Goal: Download file/media

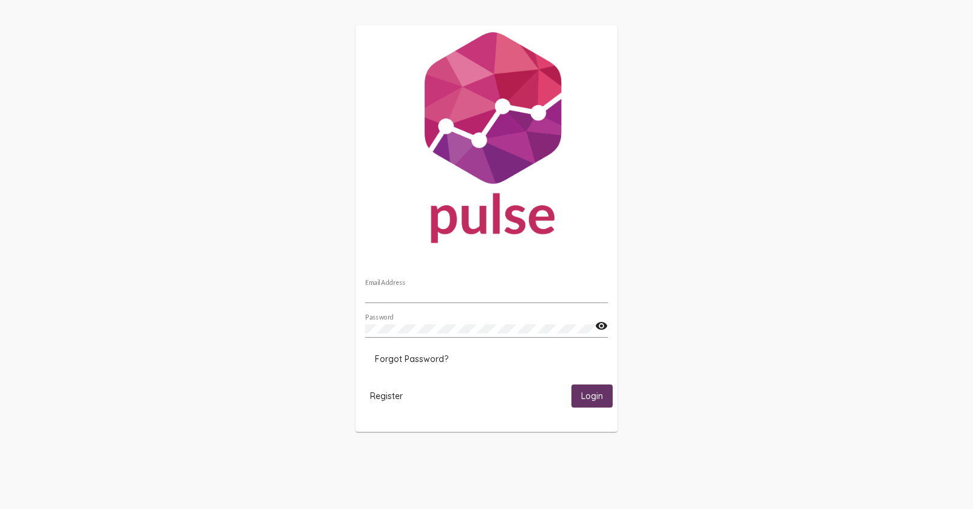
type input "[EMAIL_ADDRESS][DOMAIN_NAME]"
click at [591, 394] on span "Login" at bounding box center [592, 396] width 22 height 11
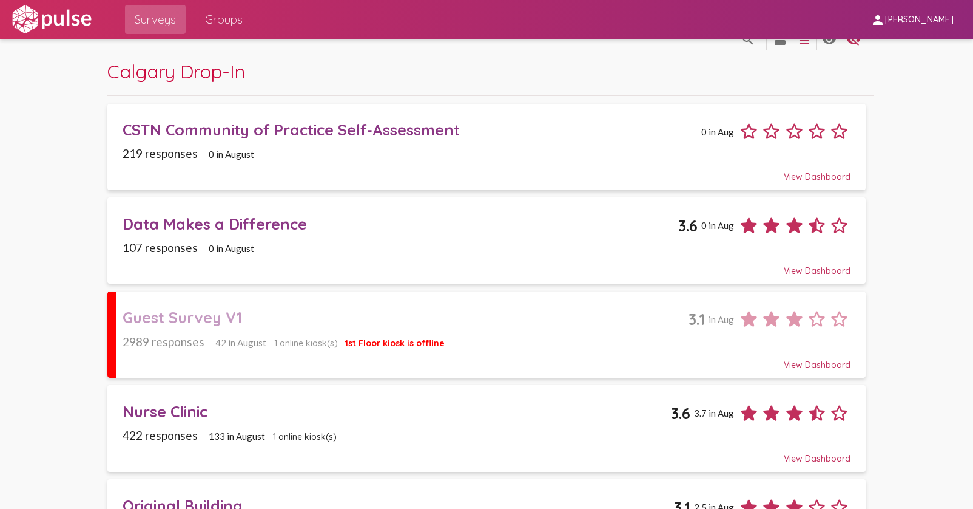
scroll to position [27, 0]
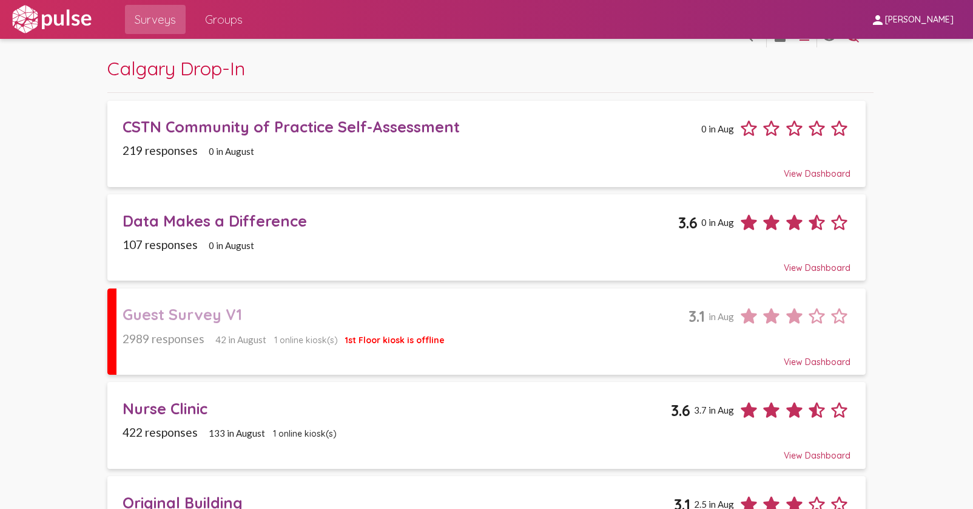
click at [203, 311] on div "Guest Survey V1" at bounding box center [406, 314] width 566 height 19
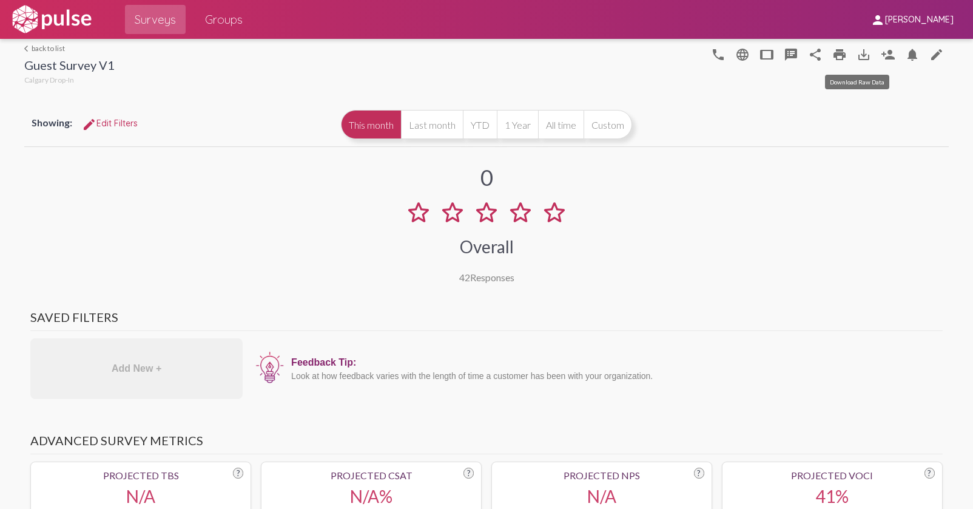
click at [858, 54] on mat-icon "save_alt" at bounding box center [864, 54] width 15 height 15
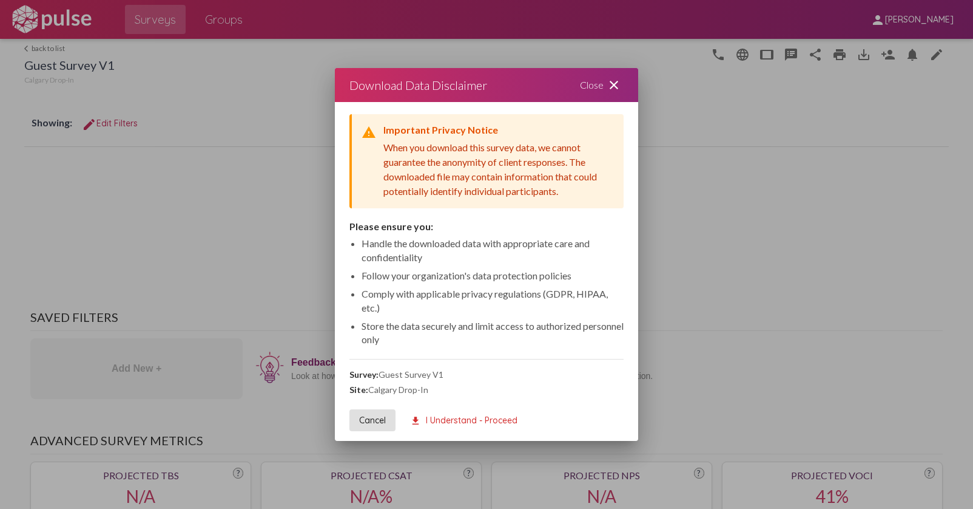
click at [453, 419] on span "download I Understand - Proceed" at bounding box center [463, 419] width 107 height 11
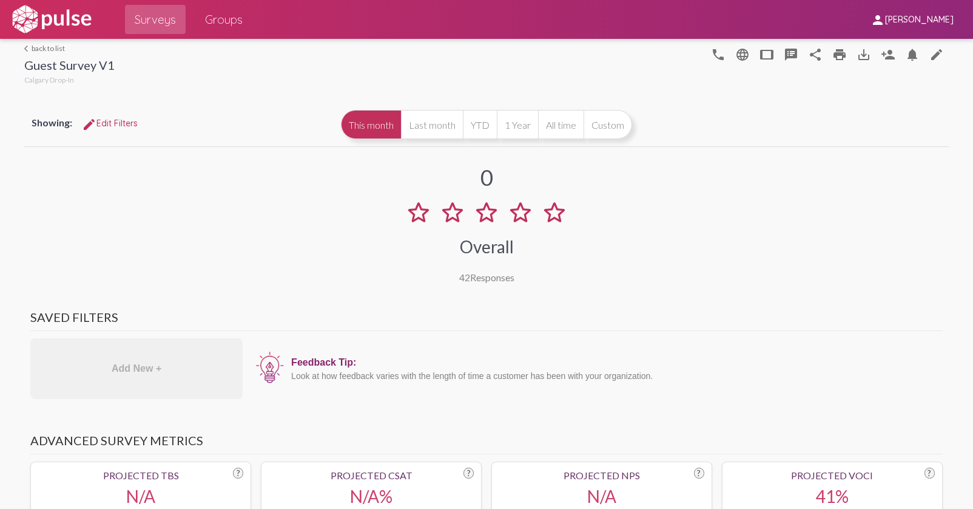
click at [53, 47] on link "arrow_back_ios back to list" at bounding box center [69, 48] width 90 height 9
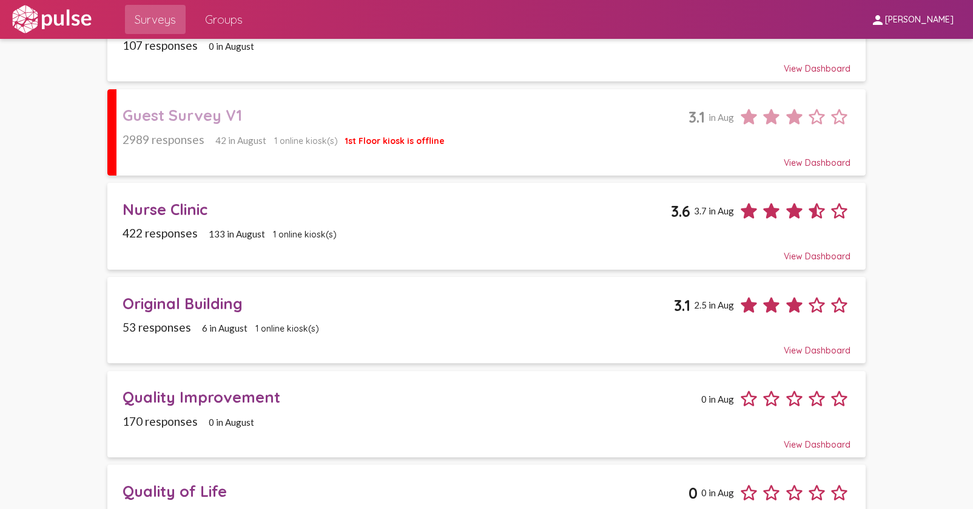
scroll to position [346, 0]
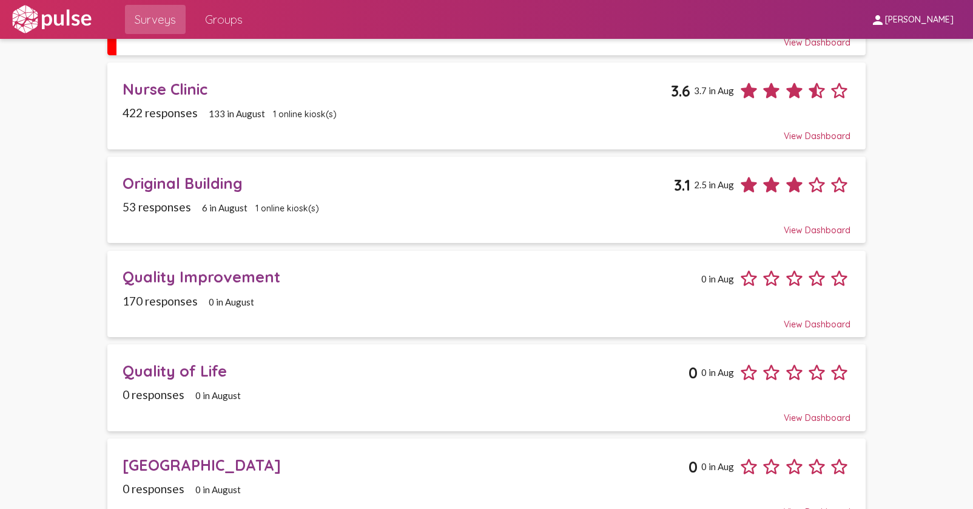
click at [182, 181] on div "Original Building" at bounding box center [399, 183] width 552 height 19
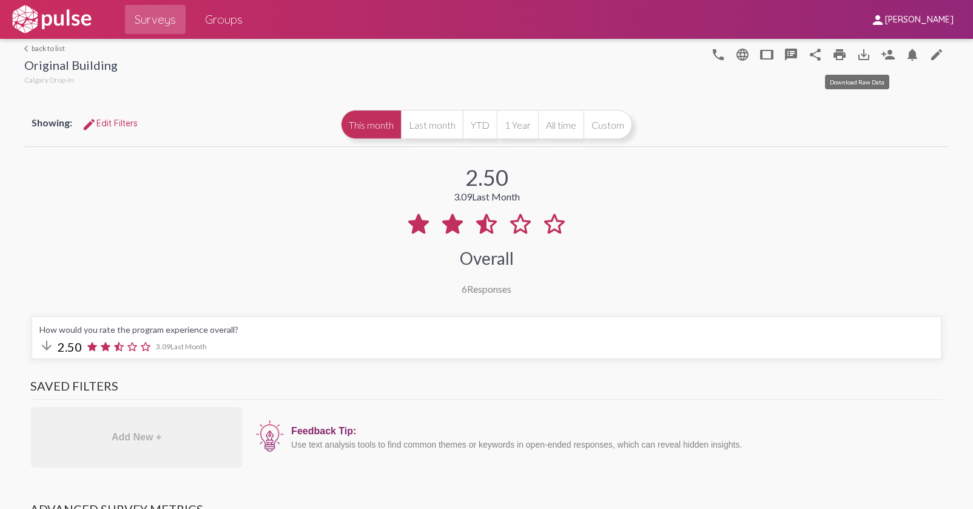
click at [857, 55] on mat-icon "save_alt" at bounding box center [864, 54] width 15 height 15
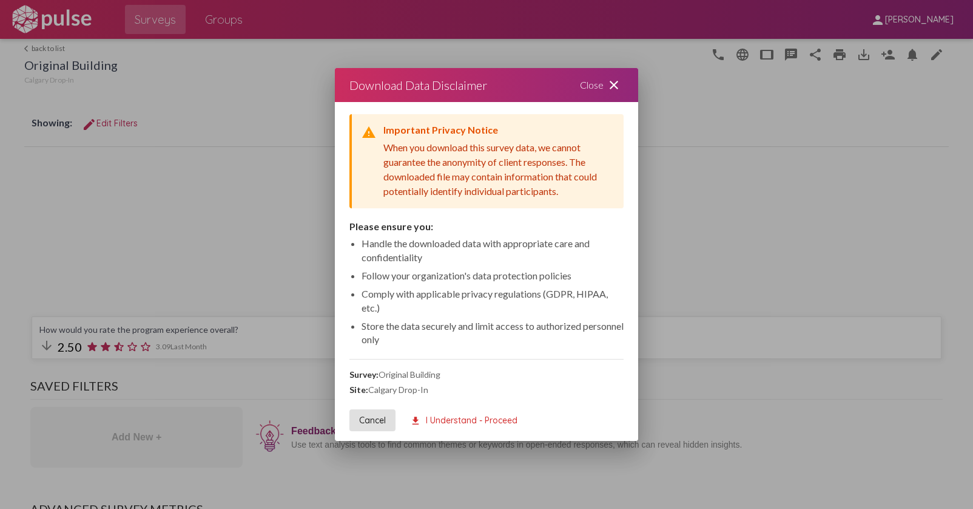
click at [462, 421] on span "download I Understand - Proceed" at bounding box center [463, 419] width 107 height 11
